Goal: Task Accomplishment & Management: Complete application form

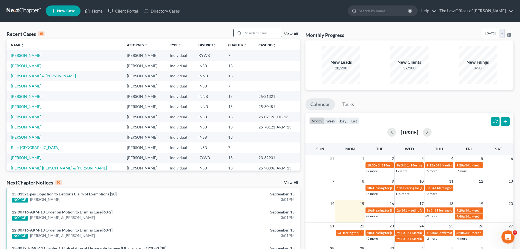
click at [254, 32] on input "search" at bounding box center [263, 33] width 38 height 8
type input "kinchel"
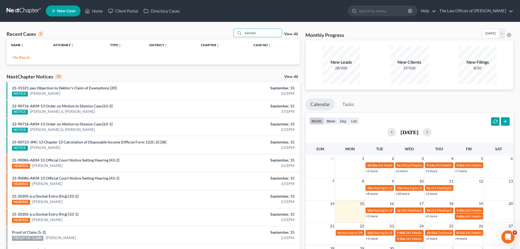
drag, startPoint x: 266, startPoint y: 34, endPoint x: 205, endPoint y: 34, distance: 60.7
click at [205, 33] on div "Recent Cases 0 kinchel View All" at bounding box center [154, 34] width 294 height 11
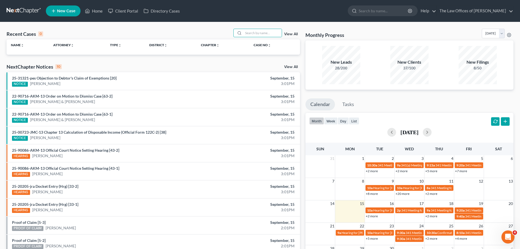
click at [65, 9] on span "New Case" at bounding box center [66, 11] width 18 height 4
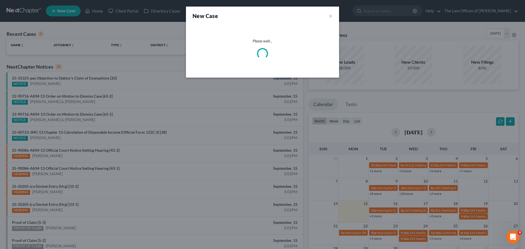
select select "28"
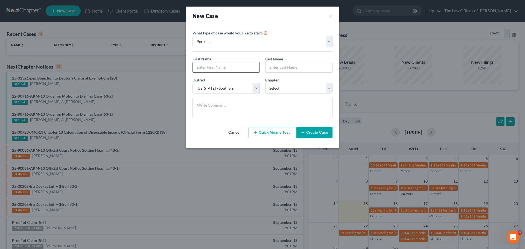
click at [216, 67] on input "text" at bounding box center [226, 67] width 67 height 10
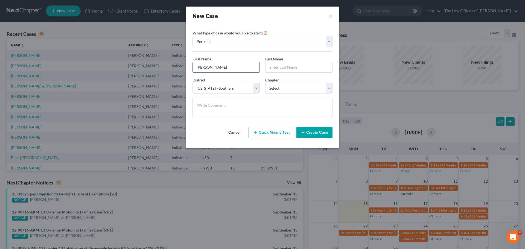
type input "[PERSON_NAME]"
type input "Kinchel"
click at [316, 90] on select "Select 7 11 12 13" at bounding box center [298, 88] width 67 height 11
select select "0"
click at [265, 83] on select "Select 7 11 12 13" at bounding box center [298, 88] width 67 height 11
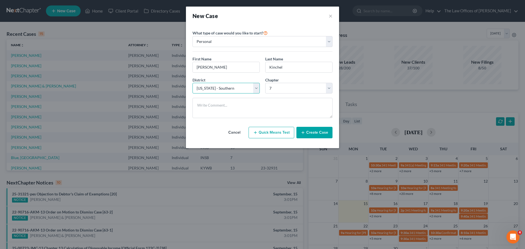
click at [249, 88] on select "Select [US_STATE] - [GEOGRAPHIC_DATA] [US_STATE] - [GEOGRAPHIC_DATA][US_STATE] …" at bounding box center [225, 88] width 67 height 11
click at [255, 87] on select "Select [US_STATE] - [GEOGRAPHIC_DATA] [US_STATE] - [GEOGRAPHIC_DATA][US_STATE] …" at bounding box center [225, 88] width 67 height 11
click at [282, 114] on textarea at bounding box center [262, 108] width 140 height 20
click at [320, 134] on button "Create Case" at bounding box center [314, 132] width 36 height 11
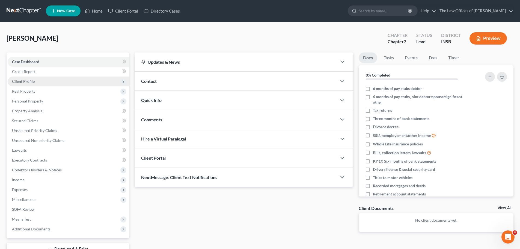
click at [59, 82] on span "Client Profile" at bounding box center [69, 81] width 122 height 10
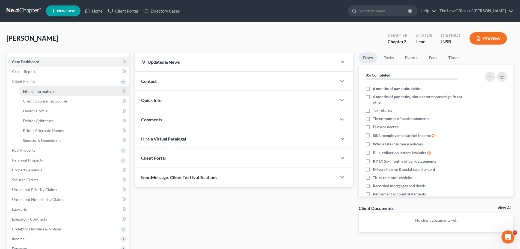
click at [59, 89] on link "Filing Information" at bounding box center [74, 91] width 111 height 10
select select "1"
select select "0"
select select "28"
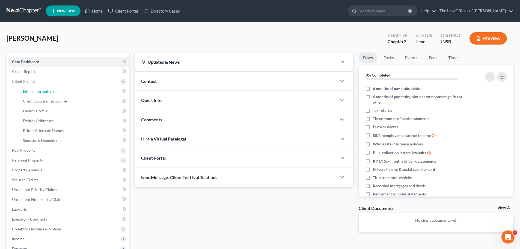
select select "15"
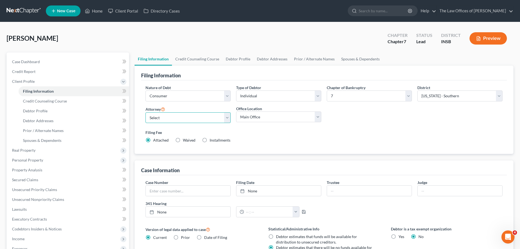
click at [205, 121] on select "Select [PERSON_NAME] - INSB [PERSON_NAME] - INSB [PERSON_NAME] [PERSON_NAME] - …" at bounding box center [188, 117] width 85 height 11
select select "1"
click at [146, 112] on select "Select [PERSON_NAME] - INSB [PERSON_NAME] - INSB [PERSON_NAME] [PERSON_NAME] - …" at bounding box center [188, 117] width 85 height 11
click at [243, 60] on link "Debtor Profile" at bounding box center [238, 58] width 31 height 13
select select "0"
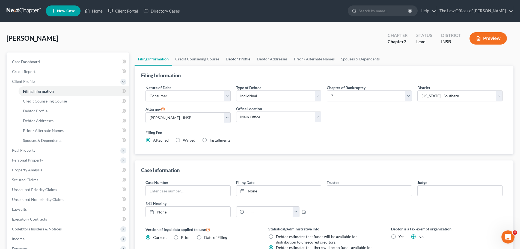
select select "0"
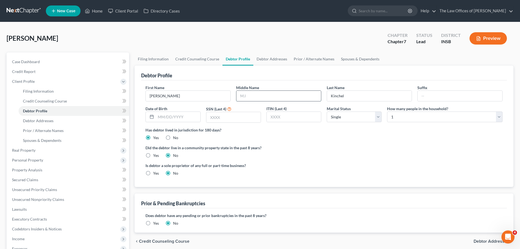
click at [262, 98] on input "text" at bounding box center [279, 96] width 85 height 10
type input "D"
click at [411, 120] on select "Select 1 2 3 4 5 6 7 8 9 10 11 12 13 14 15 16 17 18 19 20" at bounding box center [445, 116] width 116 height 11
select select "2"
click at [387, 111] on select "Select 1 2 3 4 5 6 7 8 9 10 11 12 13 14 15 16 17 18 19 20" at bounding box center [445, 116] width 116 height 11
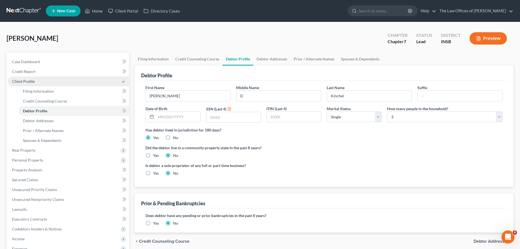
click at [124, 82] on icon at bounding box center [123, 82] width 4 height 4
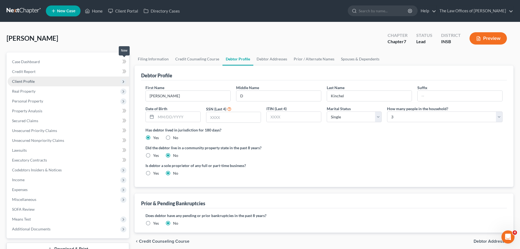
click at [120, 62] on span at bounding box center [125, 62] width 10 height 8
click at [114, 61] on link "Case Dashboard" at bounding box center [69, 62] width 122 height 10
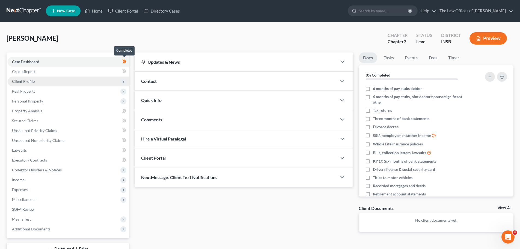
click at [126, 61] on icon at bounding box center [125, 62] width 2 height 4
click at [86, 75] on link "Credit Report" at bounding box center [69, 72] width 122 height 10
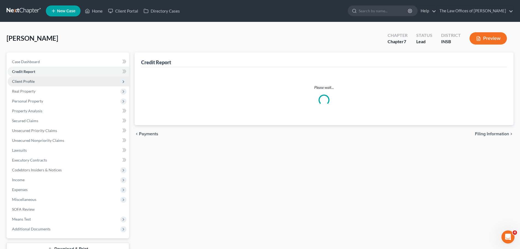
click at [85, 81] on span "Client Profile" at bounding box center [69, 81] width 122 height 10
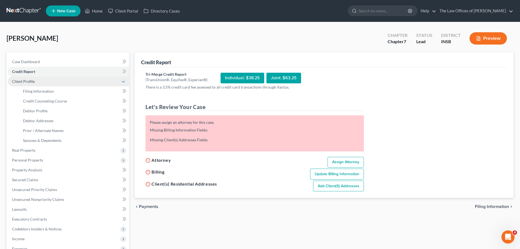
click at [84, 81] on span "Client Profile" at bounding box center [69, 81] width 122 height 10
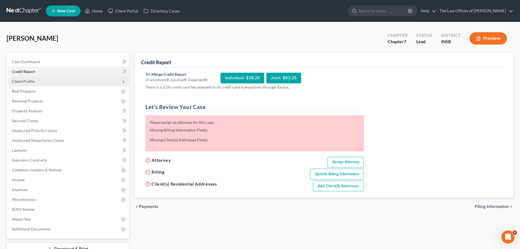
click at [86, 81] on span "Client Profile" at bounding box center [69, 81] width 122 height 10
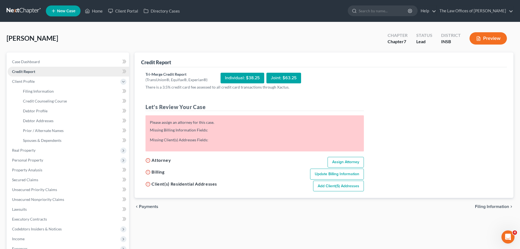
click at [86, 72] on link "Credit Report" at bounding box center [69, 72] width 122 height 10
click at [85, 84] on span "Client Profile" at bounding box center [69, 81] width 122 height 10
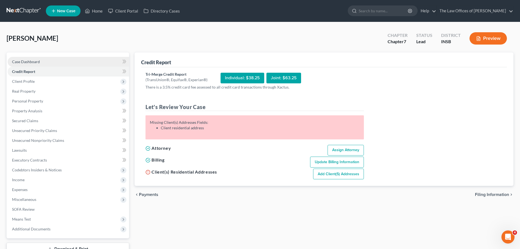
click at [30, 61] on span "Case Dashboard" at bounding box center [26, 61] width 28 height 5
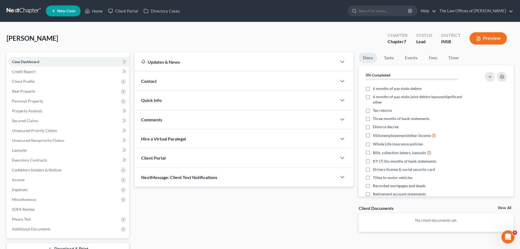
click at [217, 97] on div "Quick Info" at bounding box center [236, 100] width 202 height 19
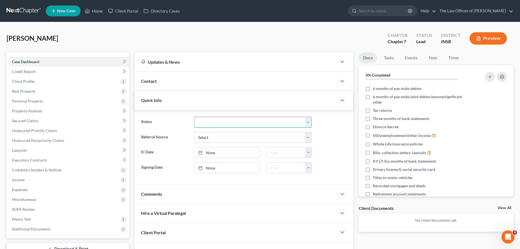
click at [218, 121] on select "Confirmed Discharged Dismissed Filed In Progress Means Test Objection to Confir…" at bounding box center [253, 122] width 118 height 11
select select "5"
click at [194, 117] on select "Confirmed Discharged Dismissed Filed In Progress Means Test Objection to Confir…" at bounding box center [253, 122] width 118 height 11
click at [220, 97] on div "Quick Info" at bounding box center [236, 100] width 202 height 19
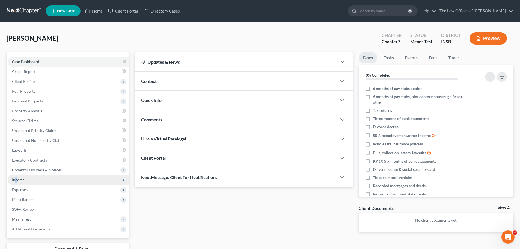
click at [16, 180] on span "Income" at bounding box center [18, 179] width 13 height 5
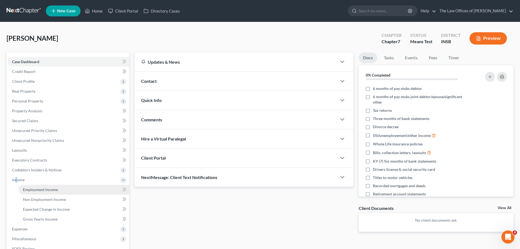
click at [72, 190] on link "Employment Income" at bounding box center [74, 190] width 111 height 10
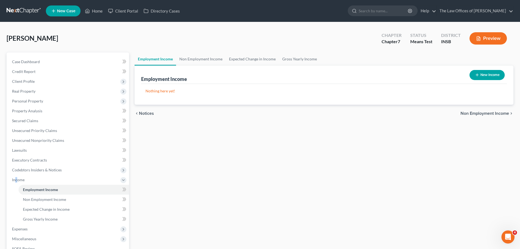
click at [482, 76] on button "New Income" at bounding box center [487, 75] width 35 height 10
select select "0"
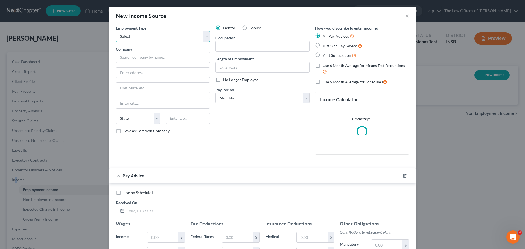
drag, startPoint x: 157, startPoint y: 37, endPoint x: 161, endPoint y: 41, distance: 5.5
click at [157, 37] on select "Select Full or [DEMOGRAPHIC_DATA] Employment Self Employment" at bounding box center [163, 36] width 94 height 11
select select "0"
click at [116, 31] on select "Select Full or [DEMOGRAPHIC_DATA] Employment Self Employment" at bounding box center [163, 36] width 94 height 11
click at [154, 59] on input "text" at bounding box center [163, 57] width 94 height 11
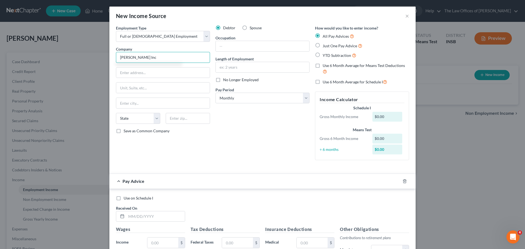
type input "[PERSON_NAME] Inc"
type input "[STREET_ADDRESS]"
click at [181, 121] on input "text" at bounding box center [188, 118] width 44 height 11
type input "23452"
type input "[US_STATE][GEOGRAPHIC_DATA]"
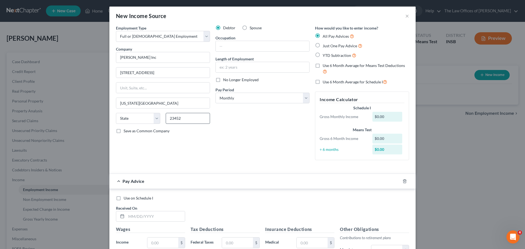
select select "48"
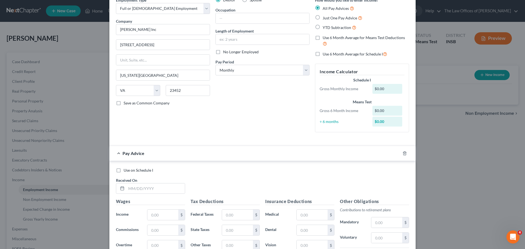
scroll to position [27, 0]
click at [240, 69] on select "Select Monthly Twice Monthly Every Other Week Weekly" at bounding box center [262, 70] width 94 height 11
select select "2"
click at [215, 65] on select "Select Monthly Twice Monthly Every Other Week Weekly" at bounding box center [262, 70] width 94 height 11
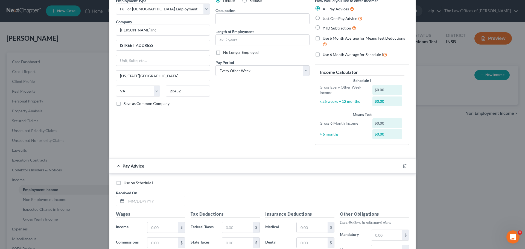
click at [322, 36] on label "Use 6 Month Average for Means Test Deductions" at bounding box center [365, 42] width 86 height 12
click at [322, 39] on label "Use 6 Month Average for Means Test Deductions" at bounding box center [365, 42] width 86 height 12
click at [325, 39] on input "Use 6 Month Average for Means Test Deductions" at bounding box center [327, 38] width 4 height 4
checkbox input "true"
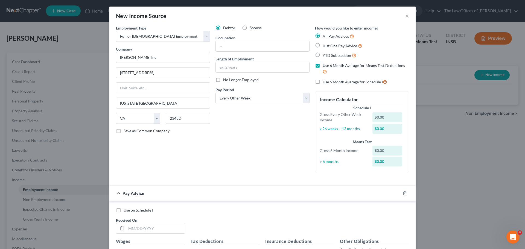
scroll to position [109, 0]
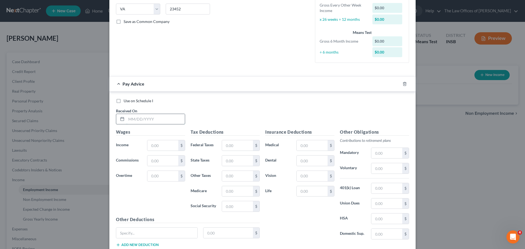
click at [127, 120] on input "text" at bounding box center [155, 119] width 58 height 10
type input "[DATE]"
type input "1,578.00"
type input "43.59"
type input "97.83"
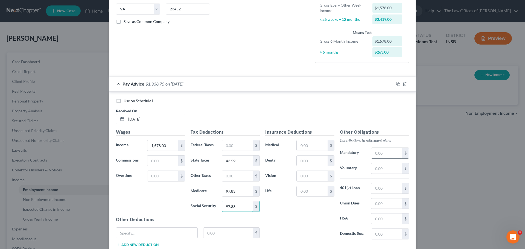
type input "97.83"
click at [385, 152] on input "text" at bounding box center [386, 153] width 31 height 10
type input "353.43"
click at [236, 145] on input "text" at bounding box center [237, 145] width 31 height 10
type input "120.71"
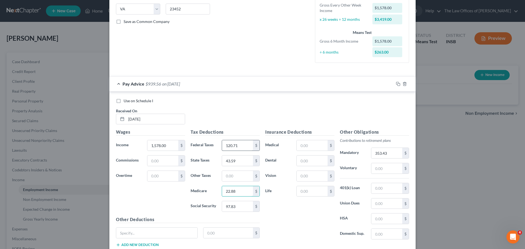
type input "22.88"
click at [239, 145] on input "120.71" at bounding box center [237, 145] width 31 height 10
click at [239, 158] on input "43.59" at bounding box center [237, 160] width 31 height 10
click at [244, 194] on input "22.88" at bounding box center [237, 191] width 31 height 10
click at [244, 209] on input "97.83" at bounding box center [237, 206] width 31 height 10
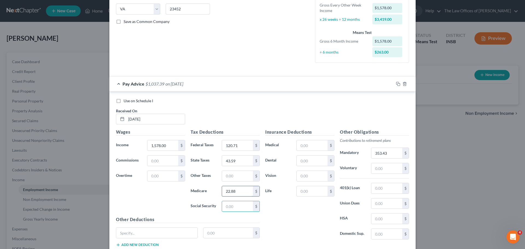
click at [241, 192] on input "22.88" at bounding box center [237, 191] width 31 height 10
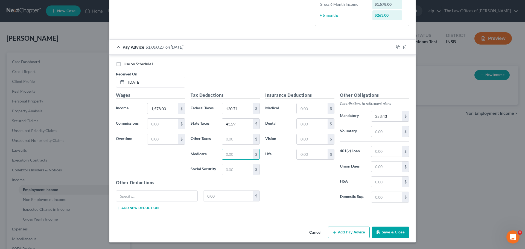
click at [388, 234] on button "Save & Close" at bounding box center [390, 231] width 37 height 11
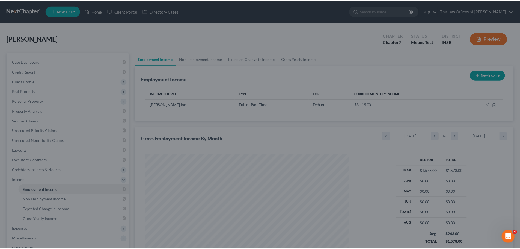
scroll to position [102, 215]
